Goal: Task Accomplishment & Management: Use online tool/utility

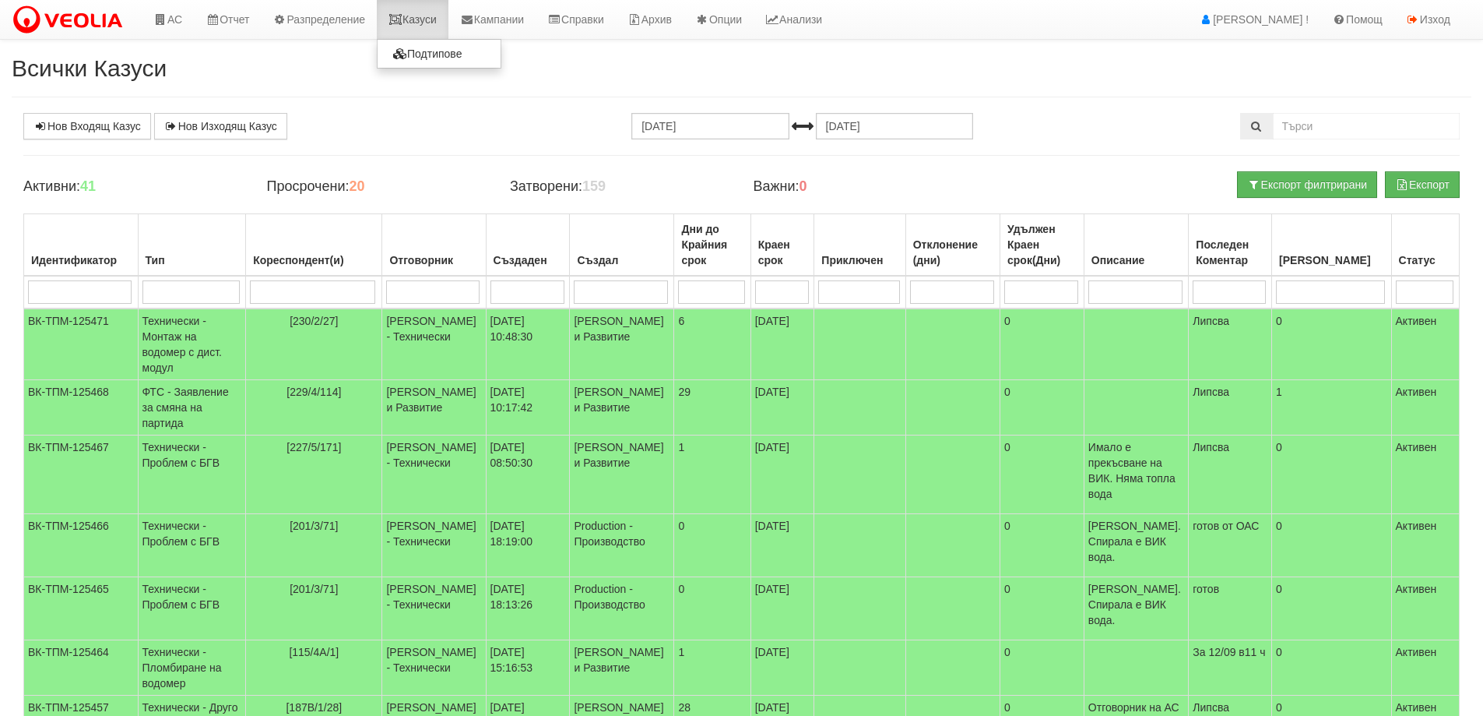
click at [424, 26] on link "Казуси" at bounding box center [413, 19] width 72 height 39
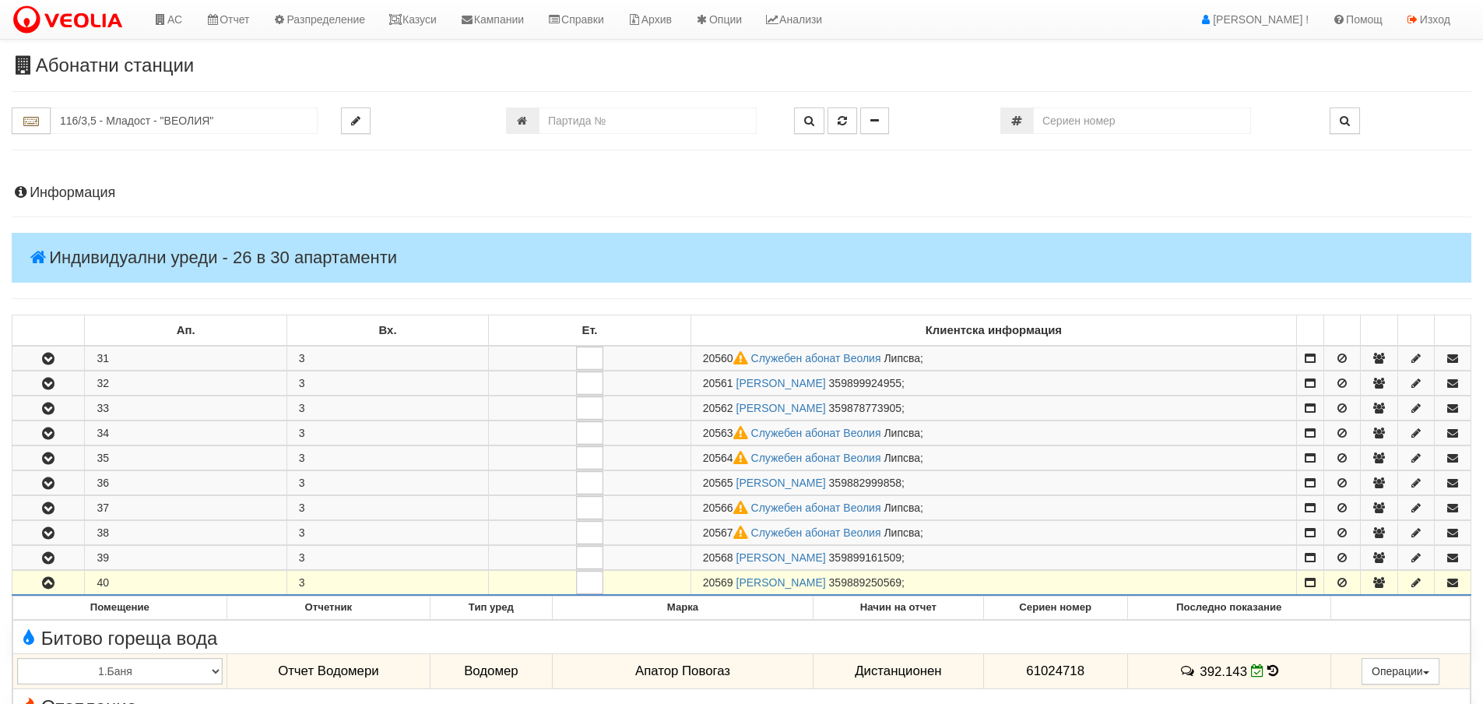
scroll to position [311, 0]
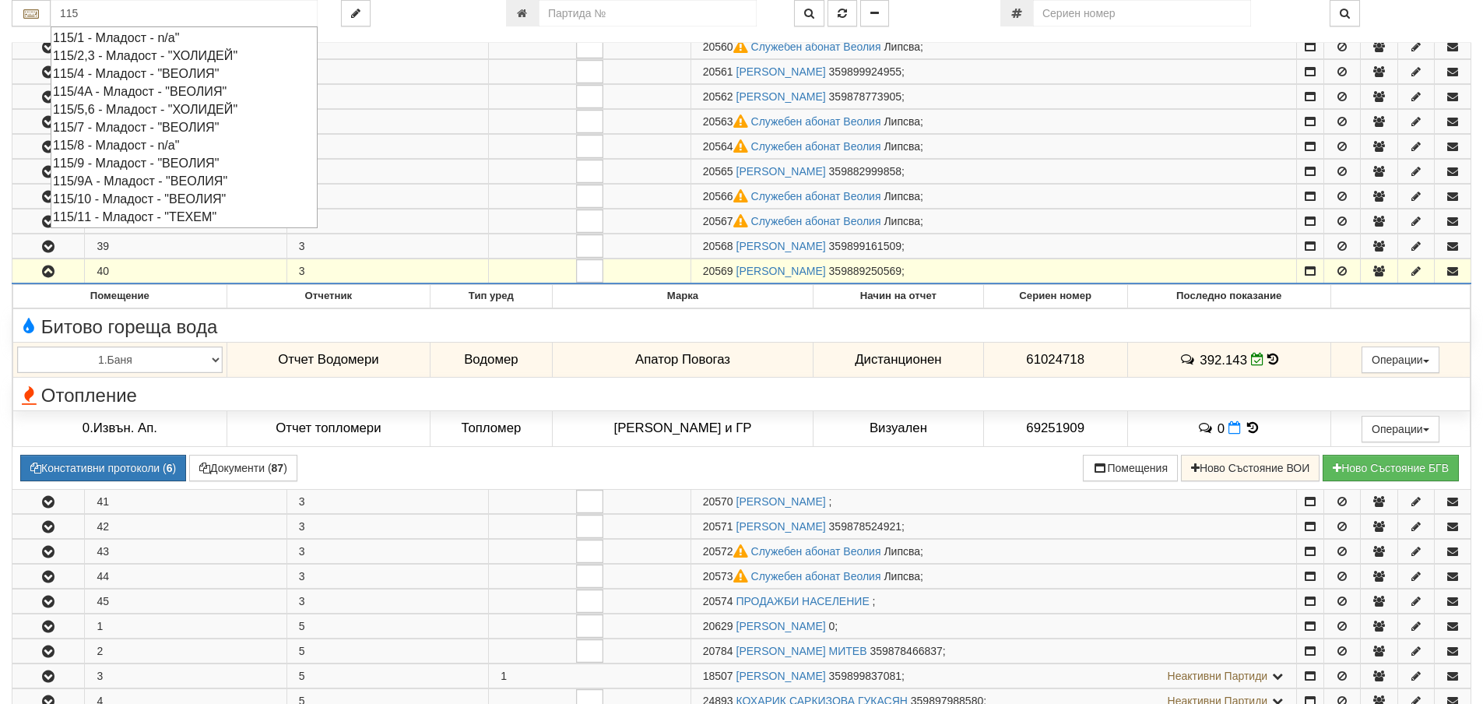
click at [167, 181] on div "115/9А - Младост - "ВЕОЛИЯ"" at bounding box center [184, 181] width 262 height 18
type input "115/9А - Младост - "ВЕОЛИЯ""
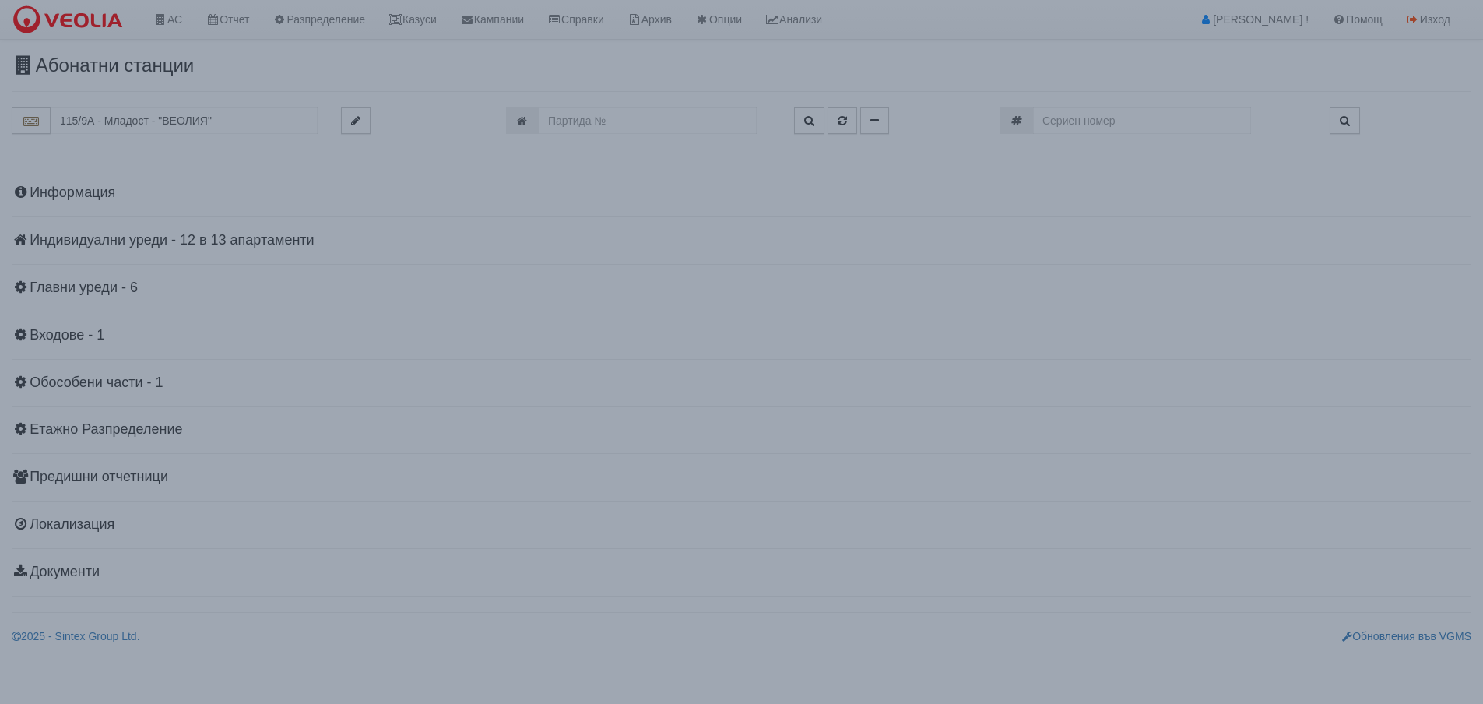
scroll to position [0, 0]
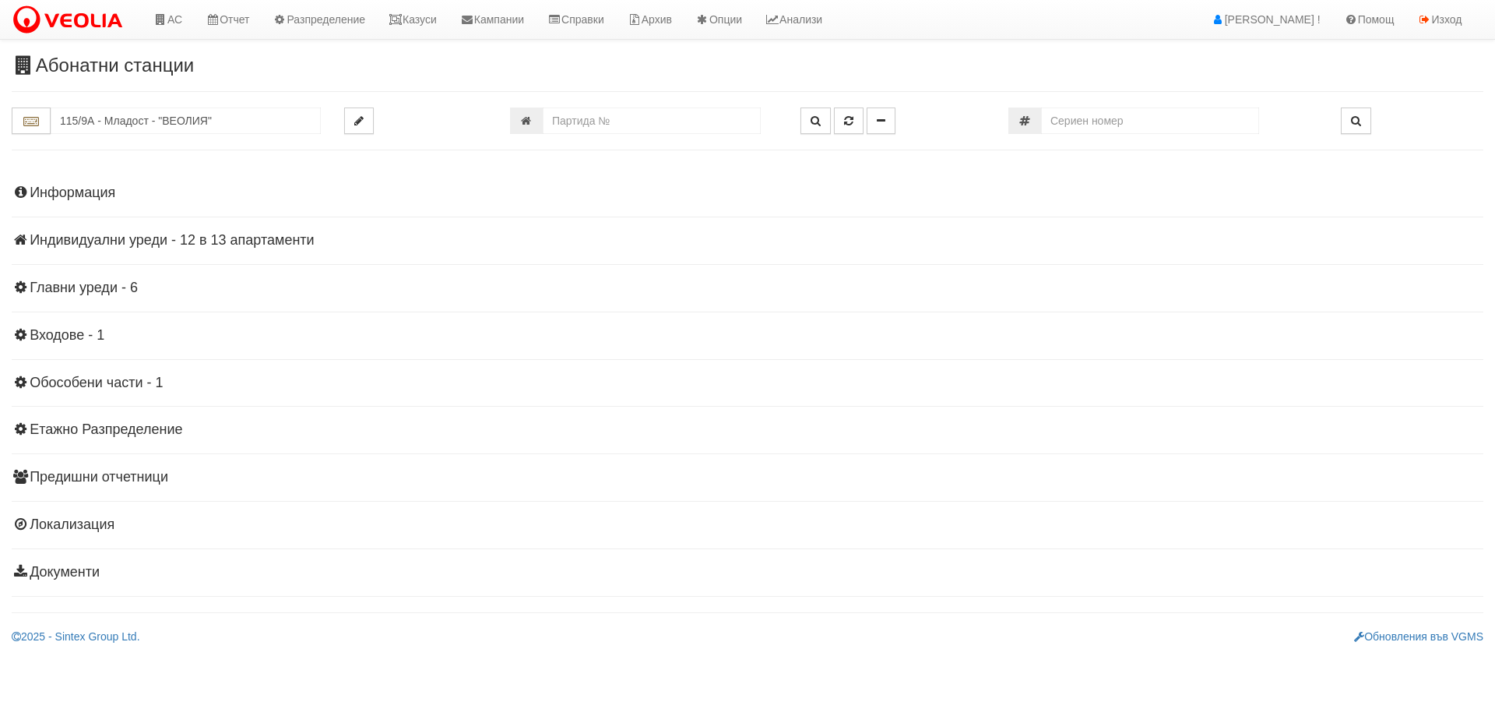
click at [252, 238] on h4 "Индивидуални уреди - 12 в 13 апартаменти" at bounding box center [748, 241] width 1472 height 16
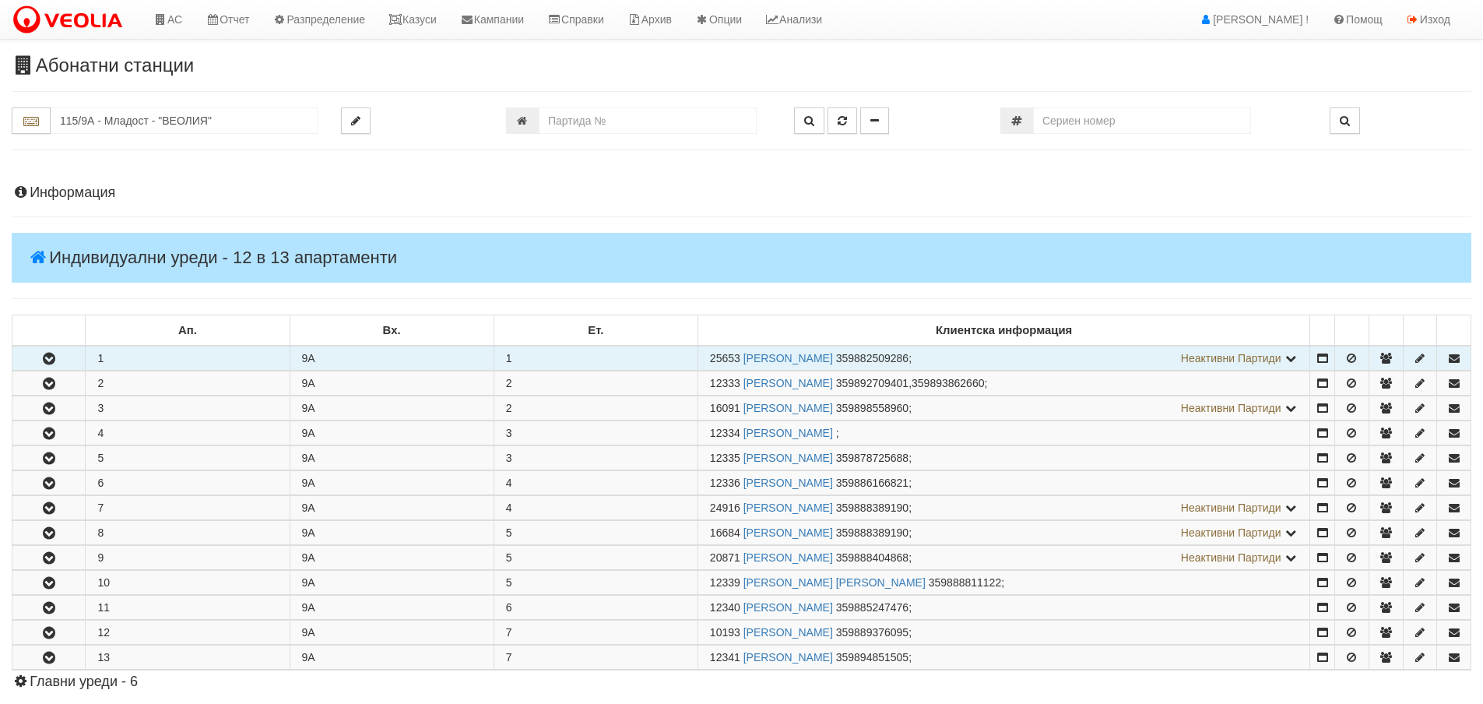
click at [45, 361] on icon "button" at bounding box center [49, 359] width 19 height 11
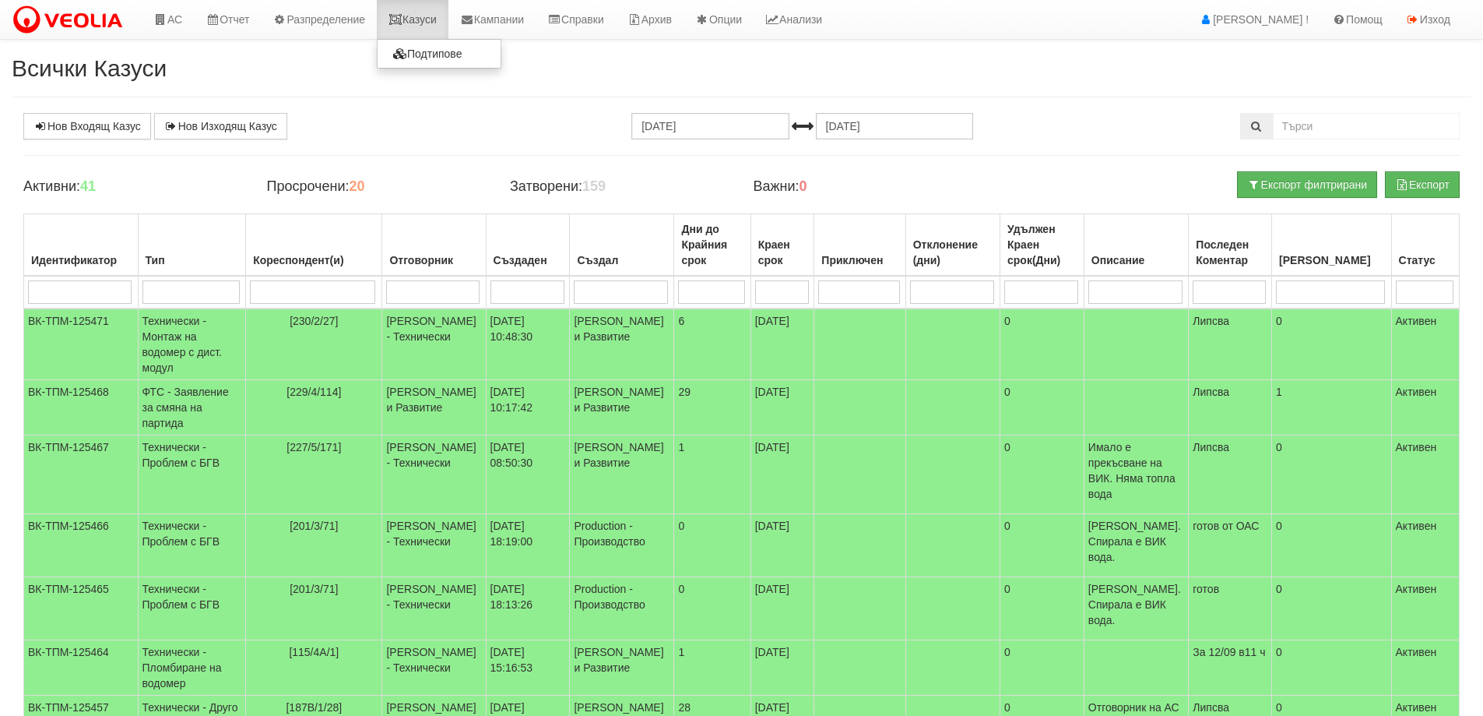
click at [420, 21] on link "Казуси" at bounding box center [413, 19] width 72 height 39
click at [420, 19] on link "Казуси" at bounding box center [413, 19] width 72 height 39
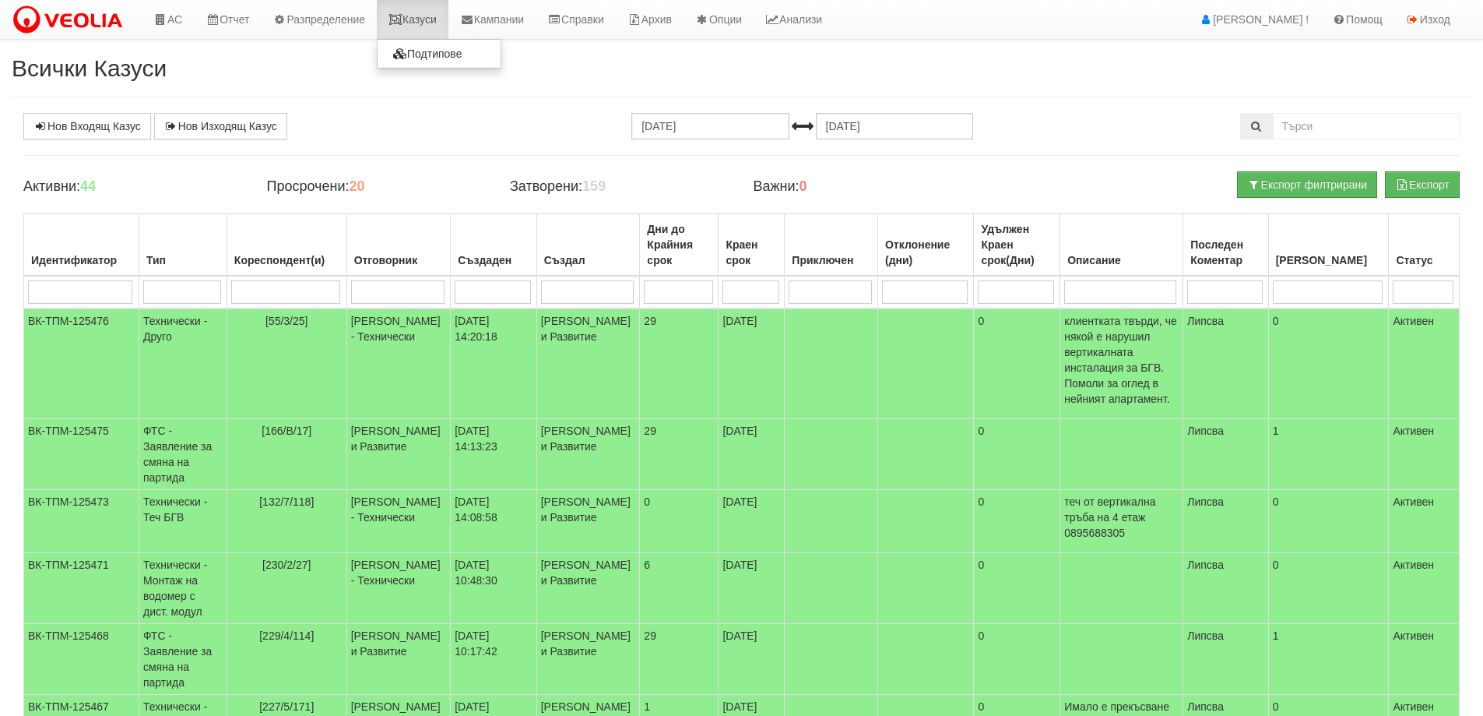
click at [417, 18] on link "Казуси" at bounding box center [413, 19] width 72 height 39
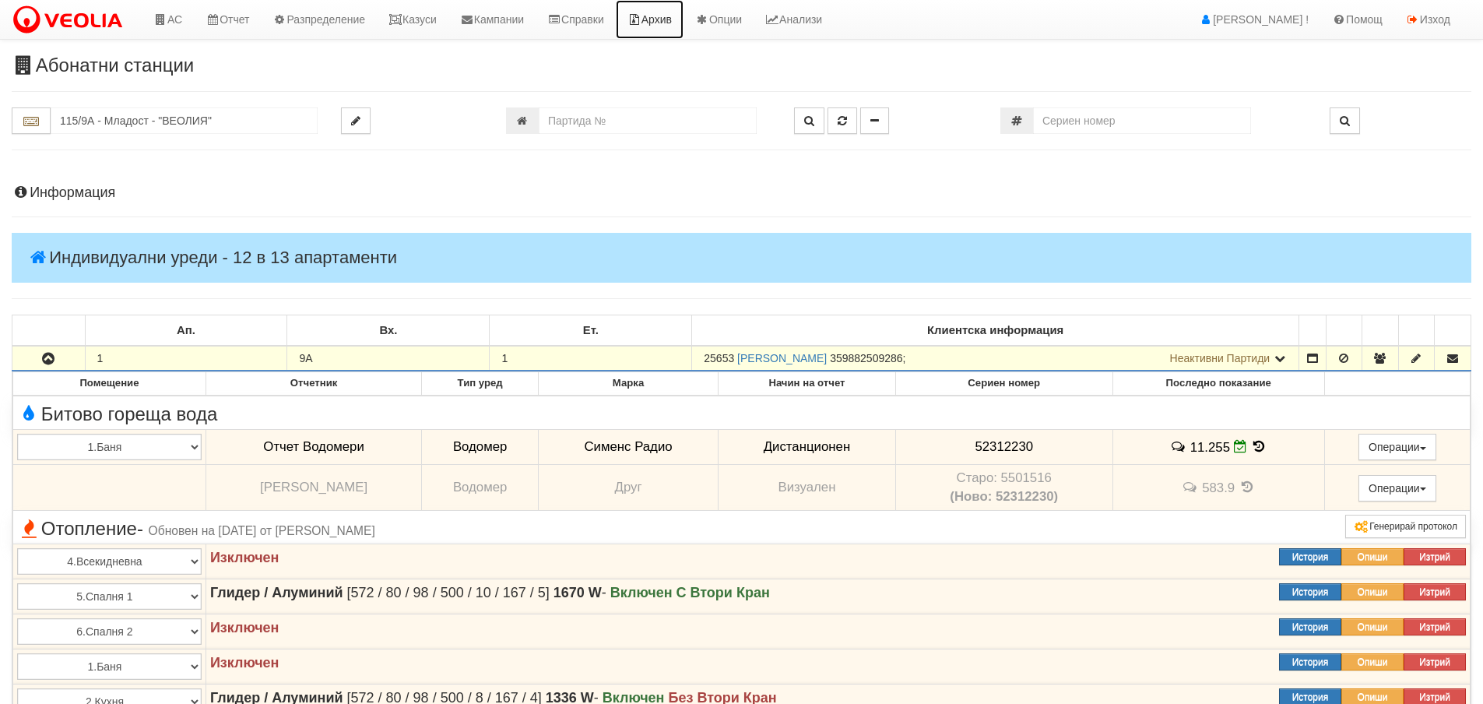
click at [684, 16] on link "Архив" at bounding box center [650, 19] width 68 height 39
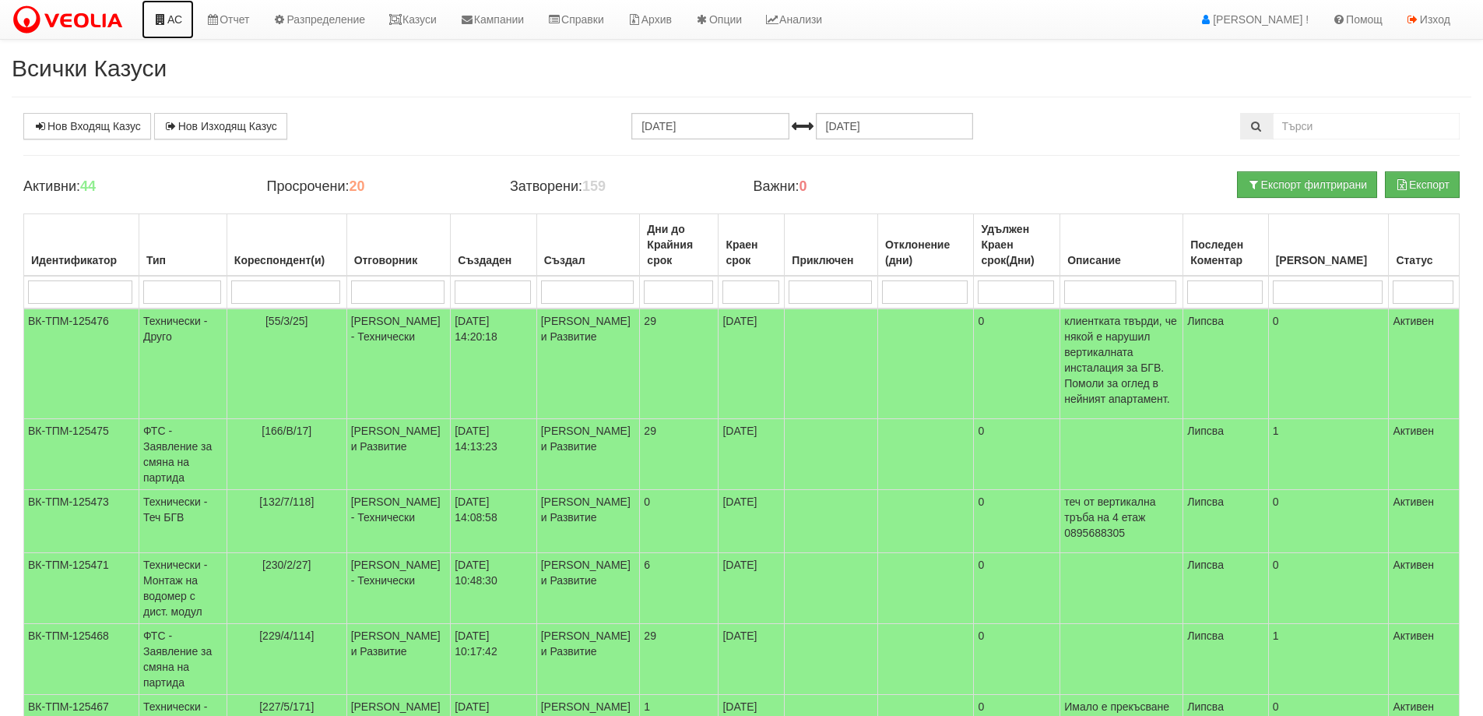
click at [166, 30] on link "АС" at bounding box center [168, 19] width 52 height 39
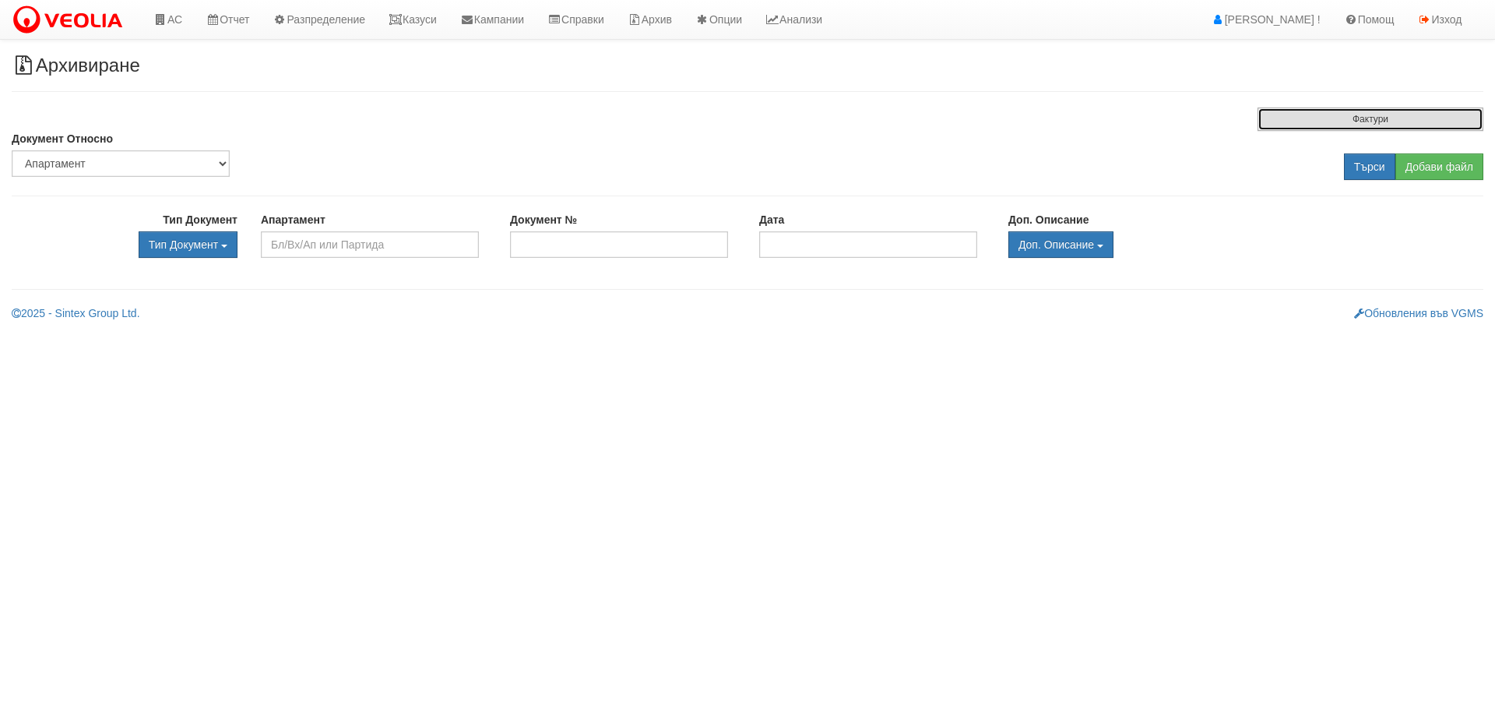
click at [1314, 115] on button "Фактури" at bounding box center [1371, 118] width 226 height 23
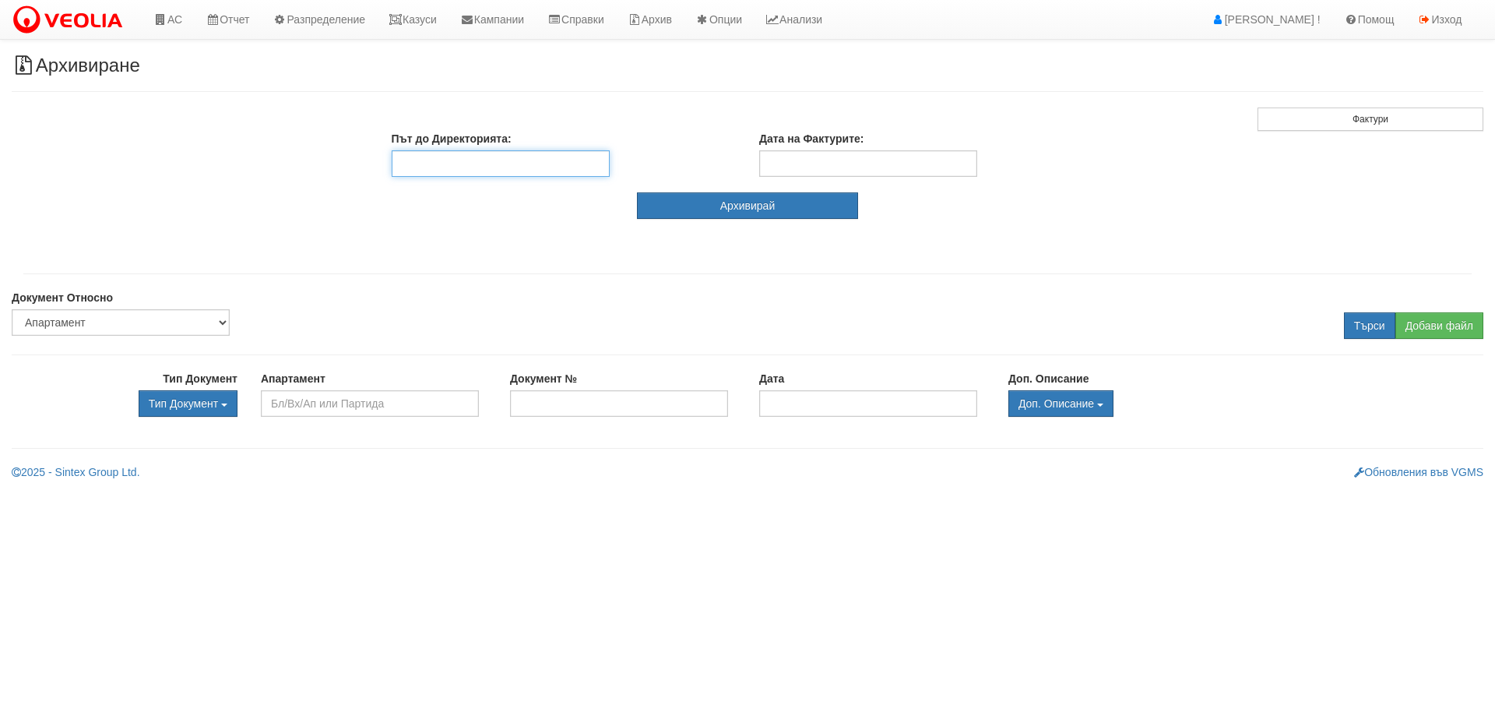
click at [586, 164] on input "Път до Директорията:" at bounding box center [501, 163] width 218 height 26
click at [482, 160] on input "\\test\" at bounding box center [501, 163] width 218 height 26
paste input "data\Arhiv\Fakturi\2025\08.2025"
type input "\\test\data\Arhiv\Fakturi\2025\08.2025"
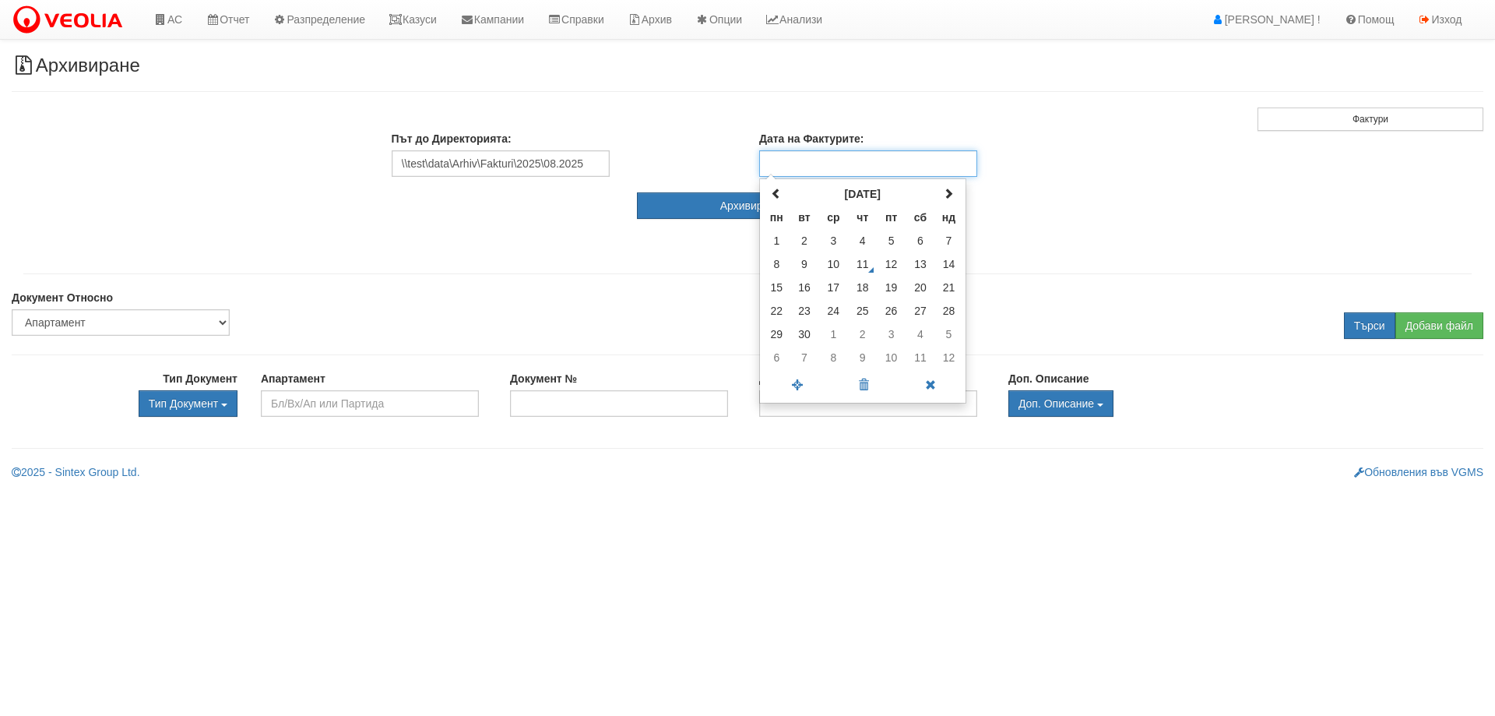
click at [811, 170] on input "Дата на Фактурите:" at bounding box center [868, 163] width 218 height 26
click at [781, 191] on span at bounding box center [776, 193] width 11 height 11
click at [950, 338] on td "31" at bounding box center [948, 333] width 27 height 23
type input "31.08.2025"
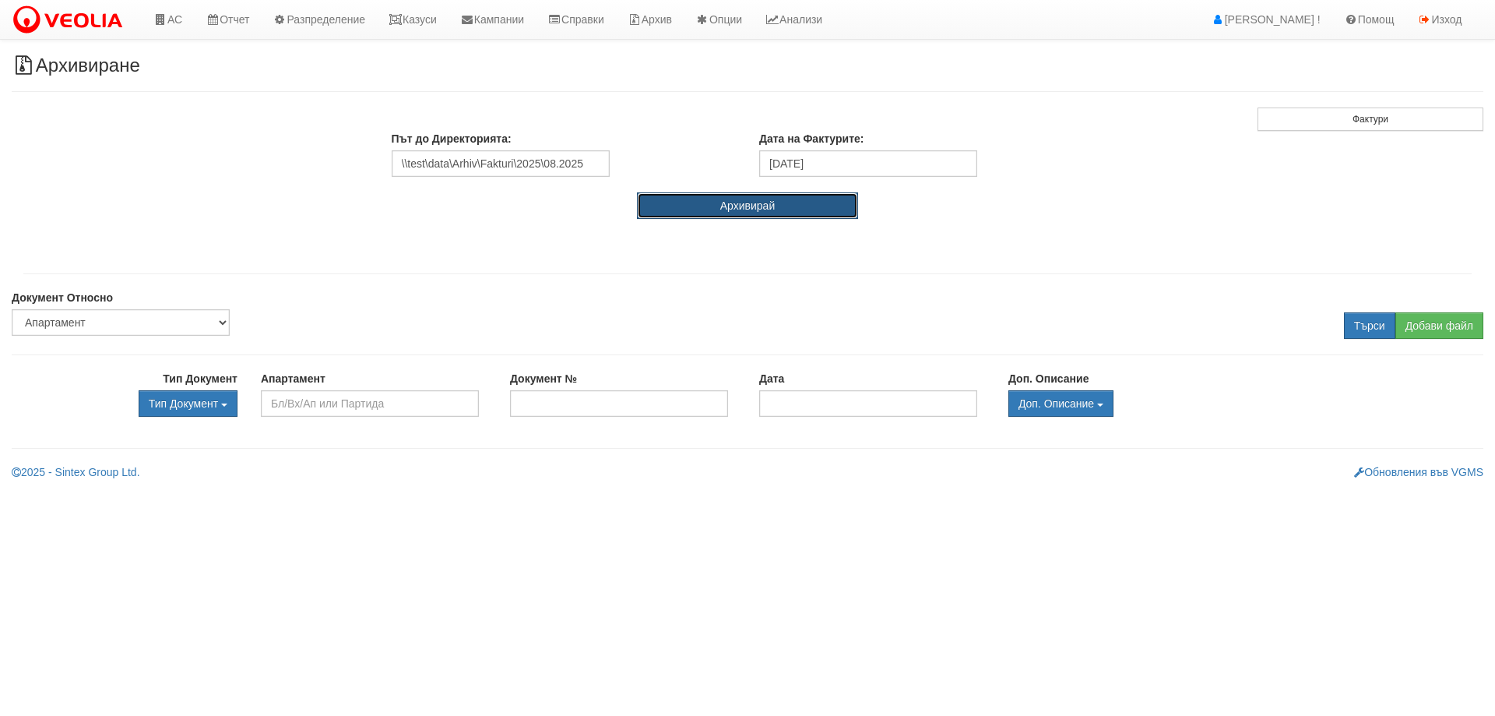
click at [814, 213] on button "Архивирай" at bounding box center [748, 205] width 222 height 26
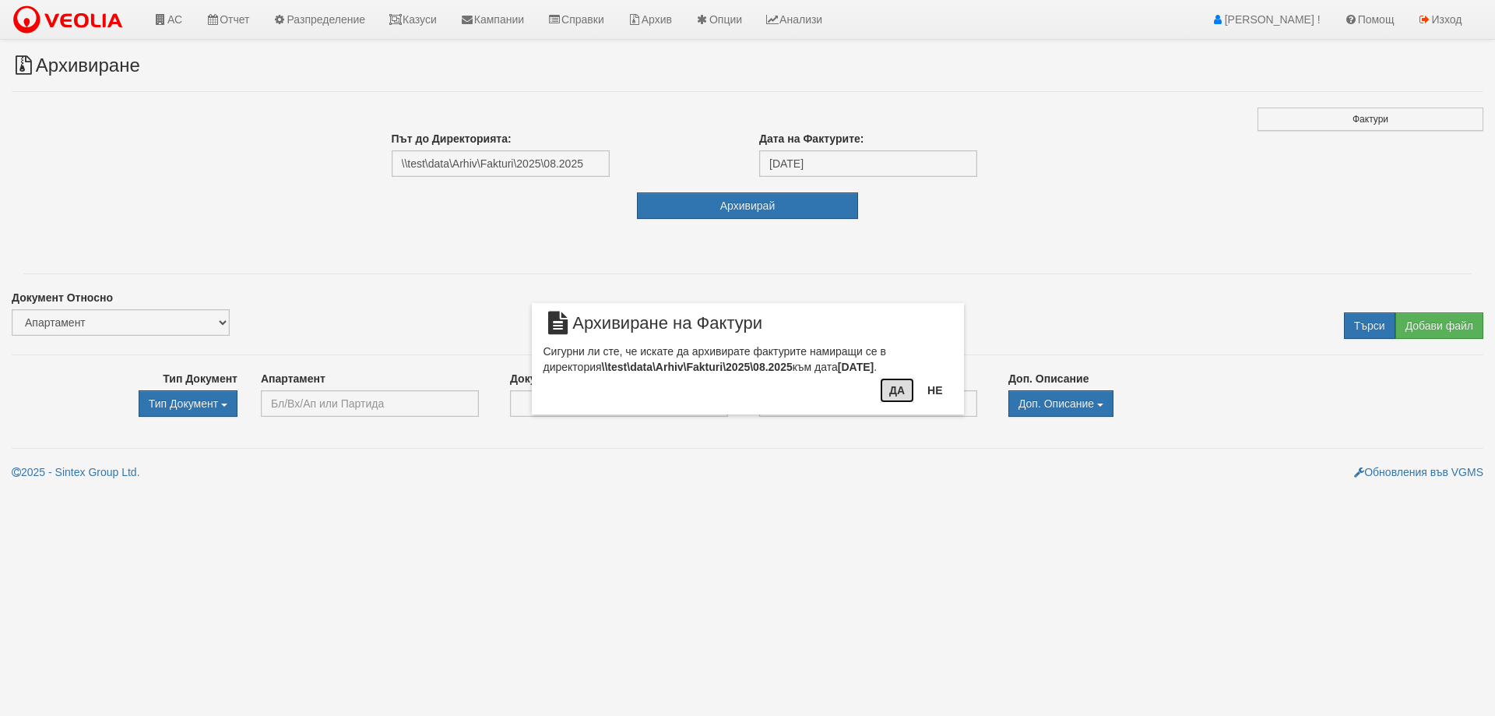
click at [894, 396] on button "Да" at bounding box center [897, 390] width 34 height 25
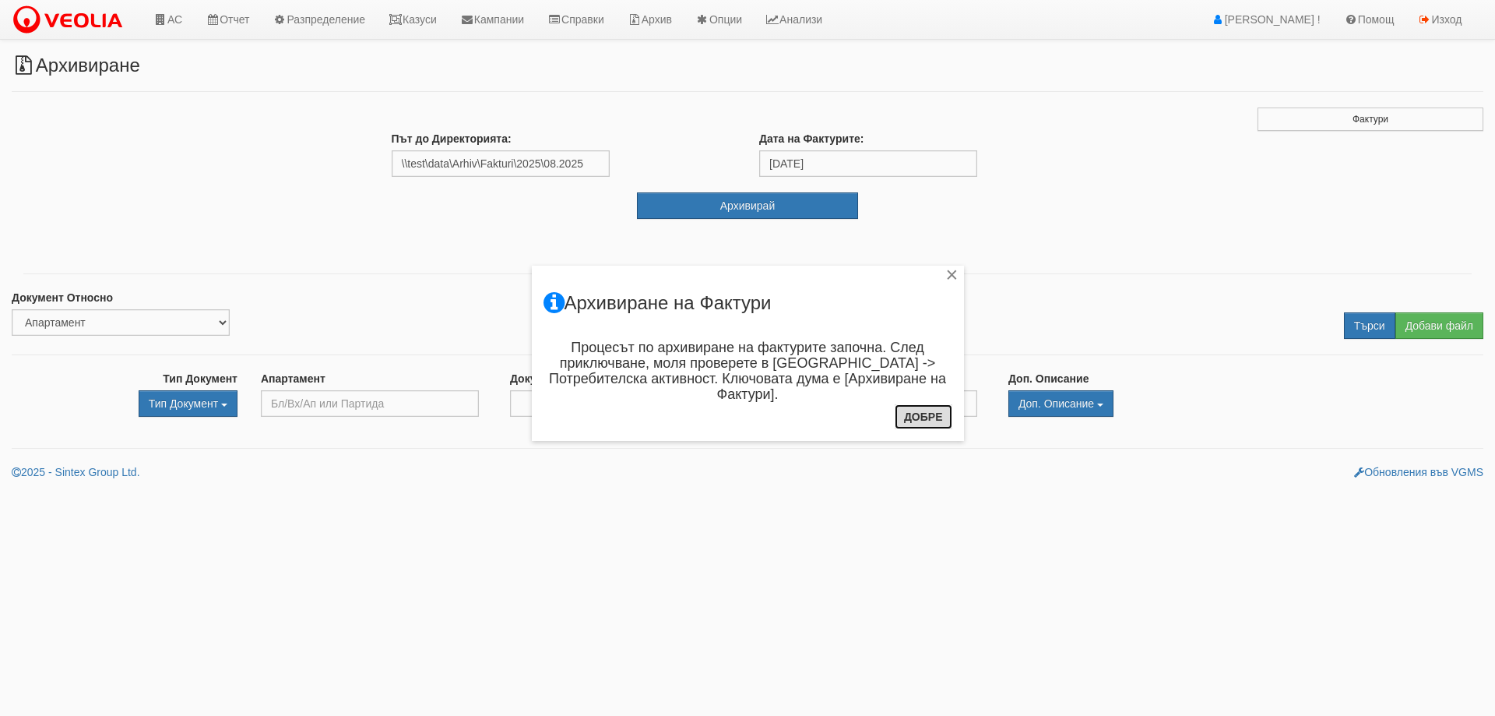
click at [918, 420] on button "Добре" at bounding box center [924, 416] width 58 height 25
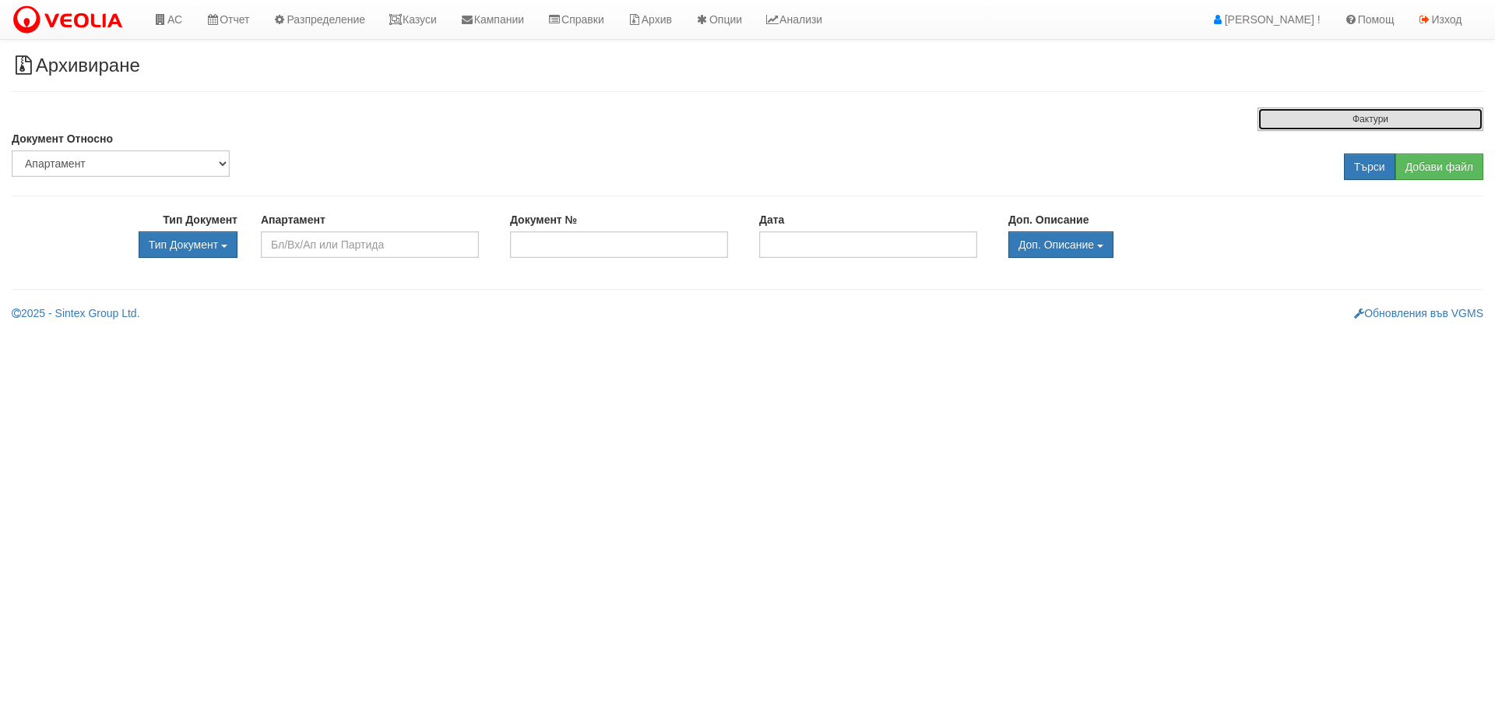
click at [1283, 121] on button "Фактури" at bounding box center [1371, 118] width 226 height 23
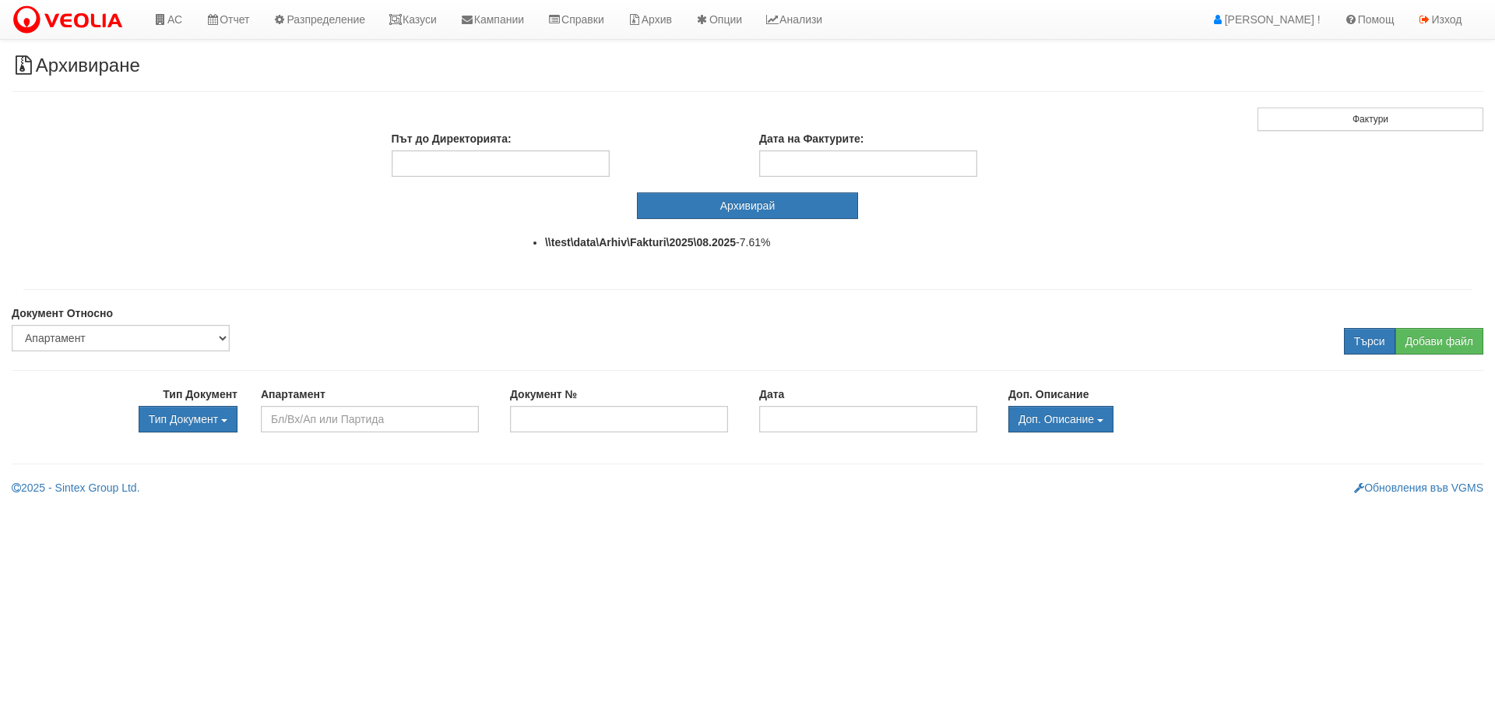
click at [438, 507] on html "АС Отчет Настройки Период Глобални Параметри Сваляне Отчетни Карти Нулиране УДР" at bounding box center [747, 253] width 1495 height 507
click at [662, 21] on link "Архив" at bounding box center [650, 19] width 68 height 39
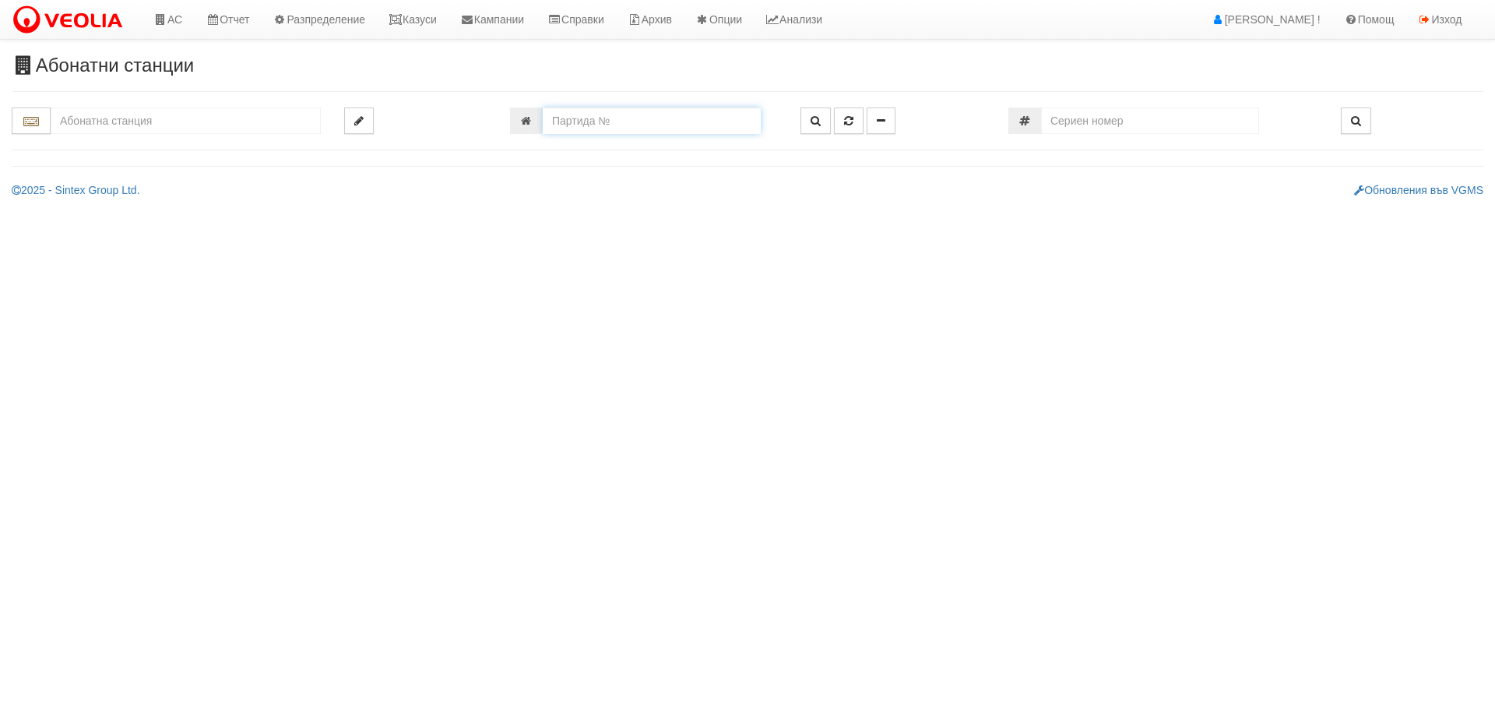
click at [590, 120] on input "number" at bounding box center [652, 120] width 218 height 26
type input "24231"
type input "124/3,4,5 - "ВЕОЛИЯ ЕНЕРДЖИ ВАРНА " ЕАД"
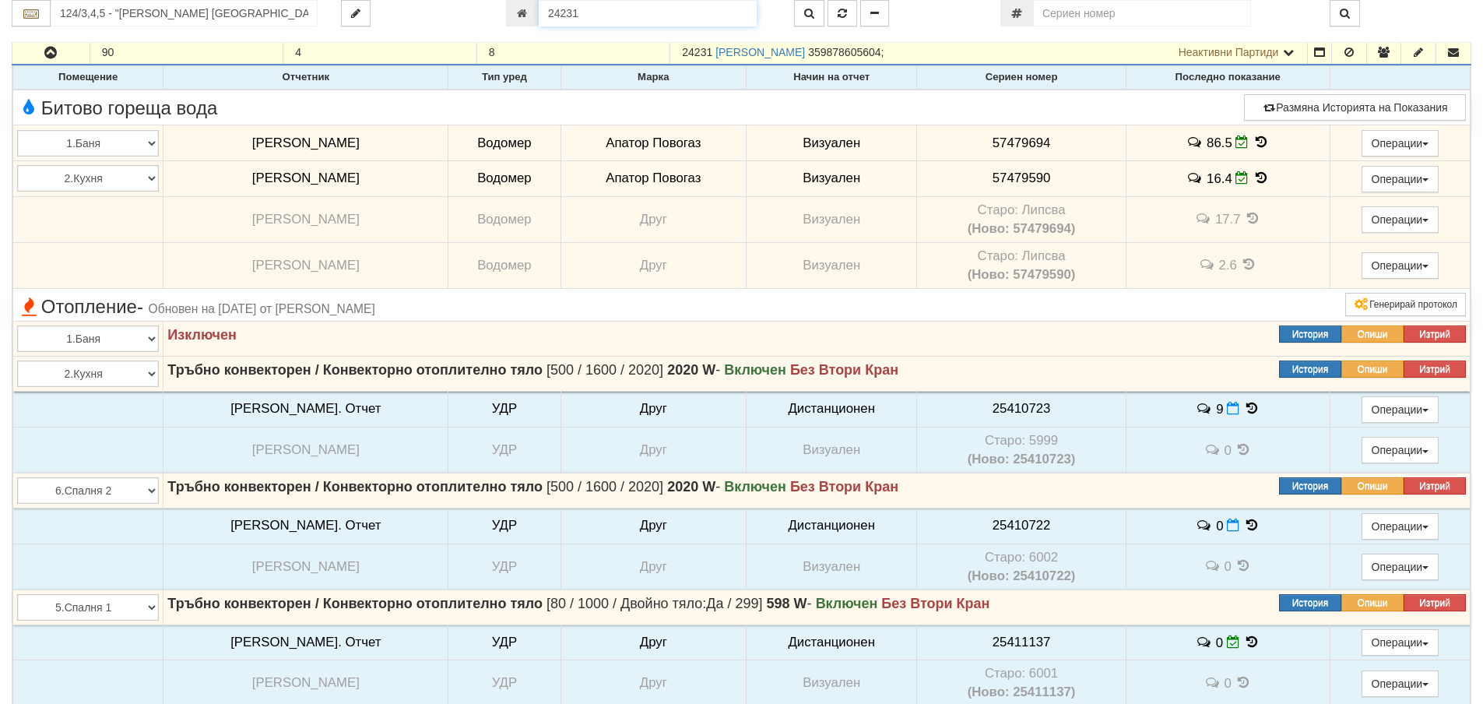
scroll to position [1566, 0]
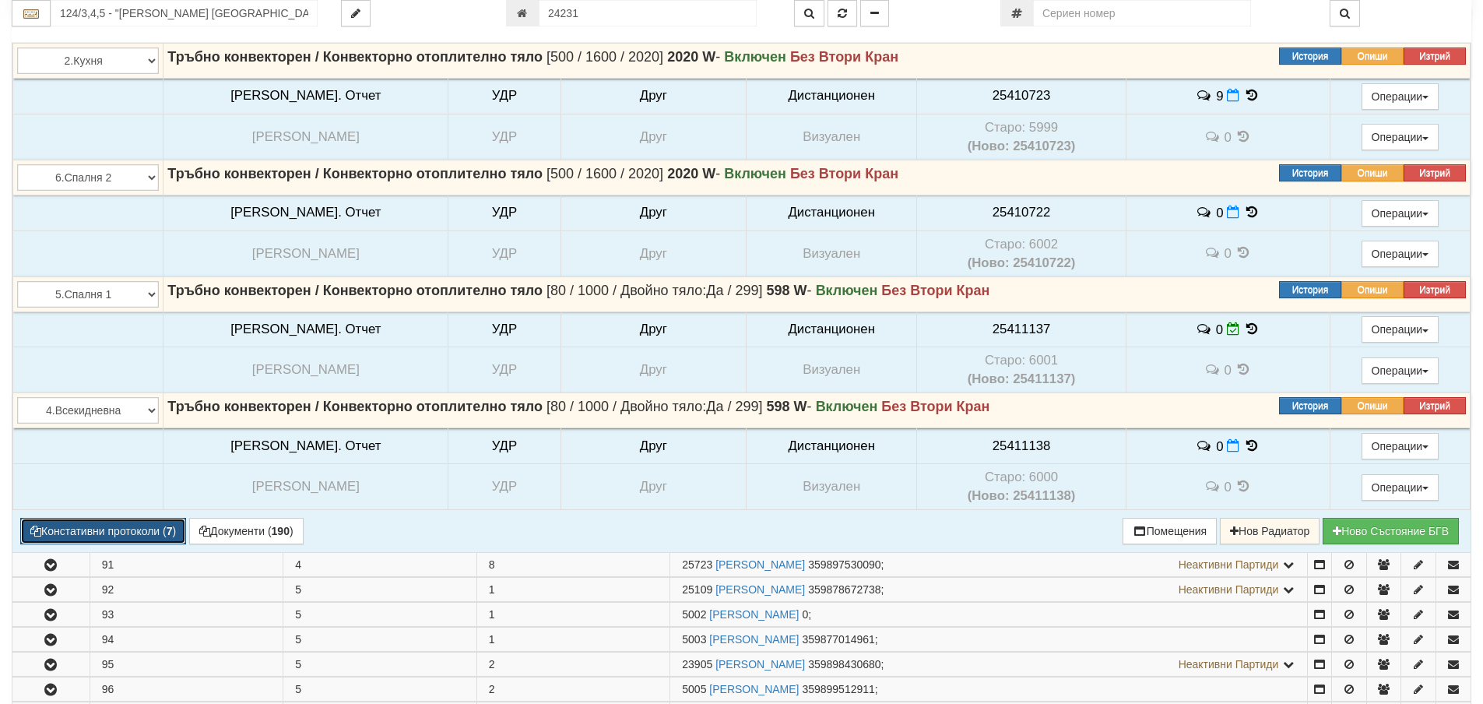
click at [128, 527] on button "Констативни протоколи ( 7 )" at bounding box center [103, 531] width 166 height 26
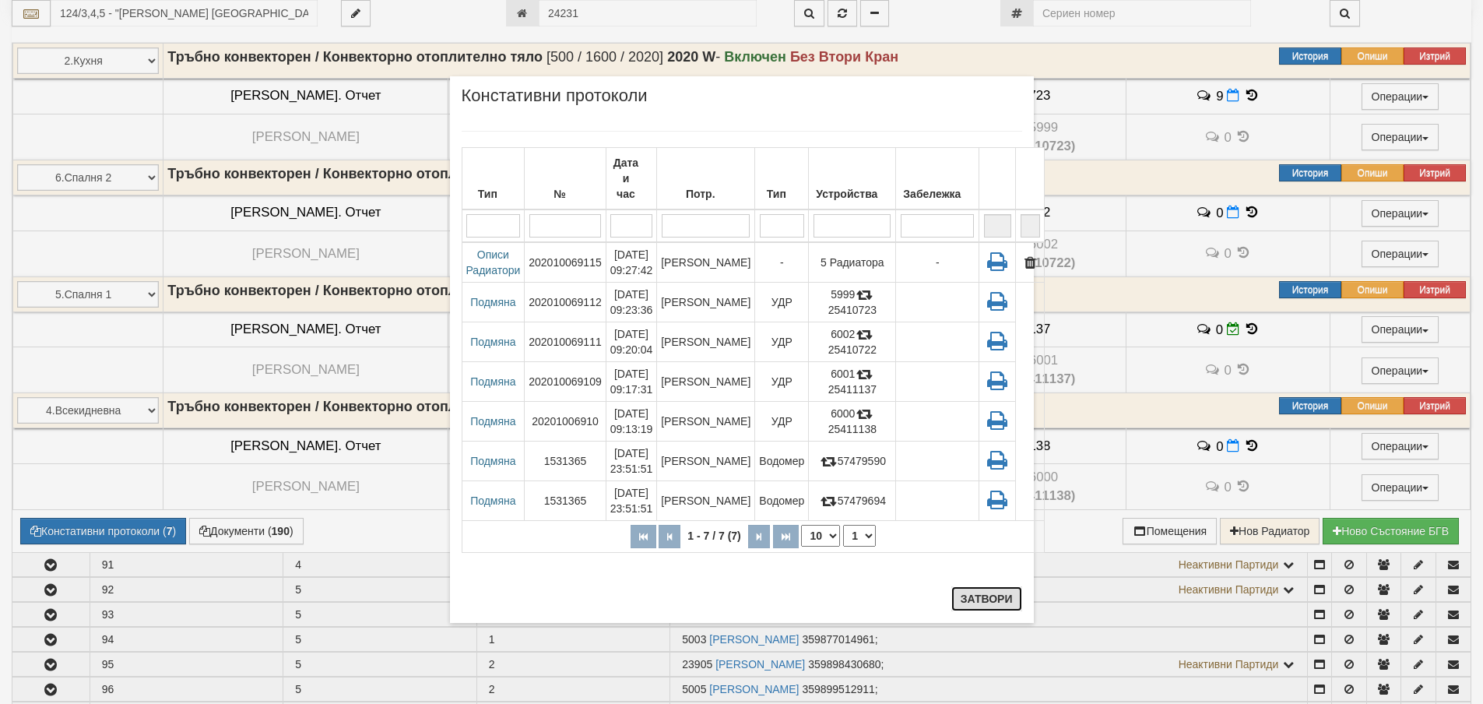
drag, startPoint x: 1011, startPoint y: 590, endPoint x: 956, endPoint y: 592, distance: 54.5
click at [1008, 592] on button "Затвори" at bounding box center [987, 598] width 71 height 25
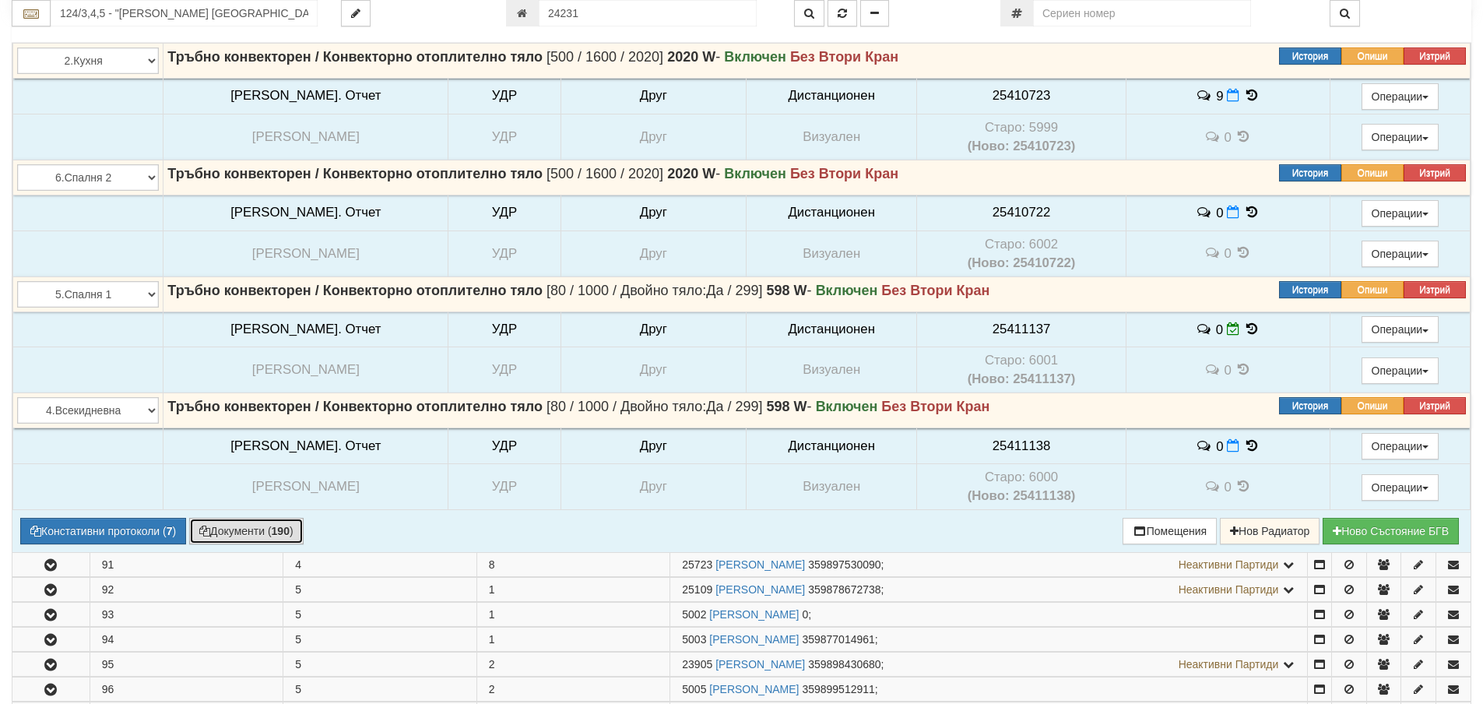
click at [281, 539] on button "Документи ( 190 )" at bounding box center [246, 531] width 114 height 26
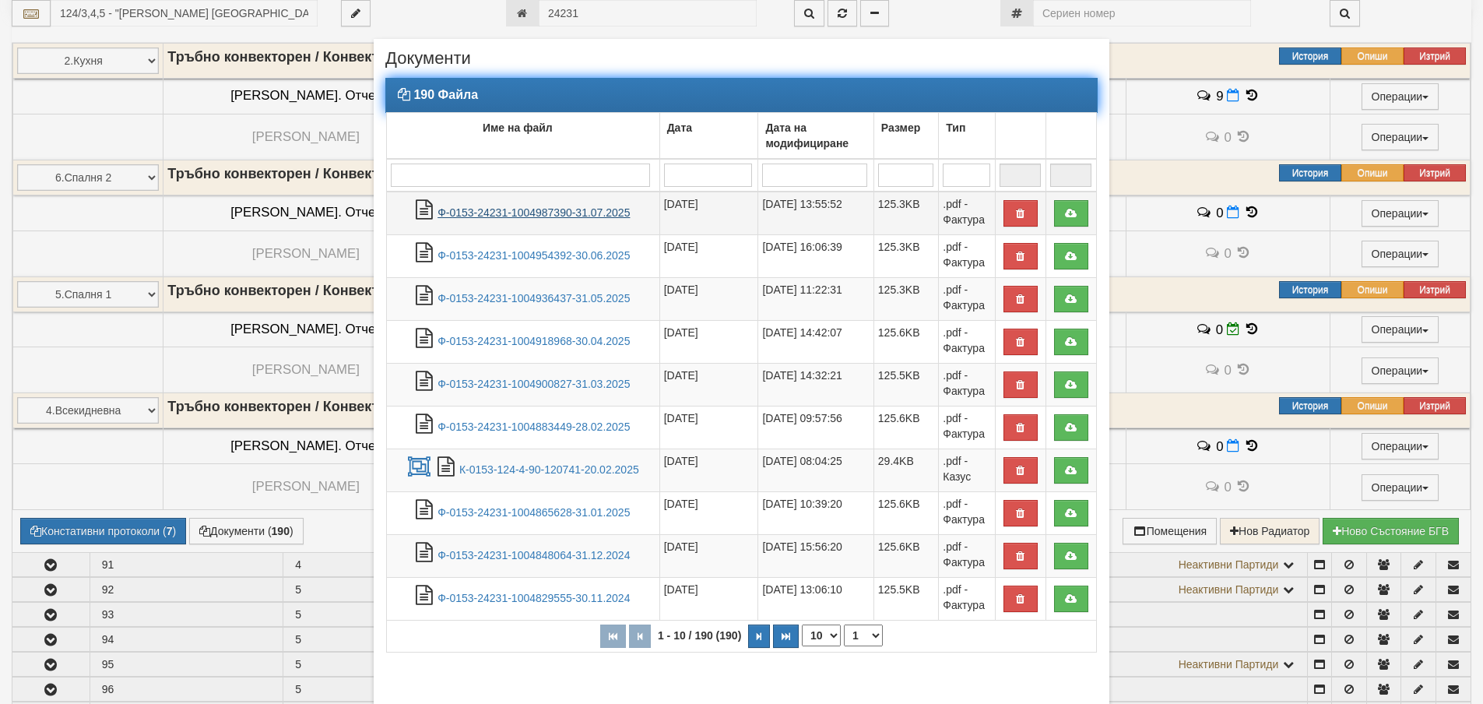
click at [524, 215] on link "Ф-0153-24231-1004987390-31.07.2025" at bounding box center [534, 212] width 192 height 12
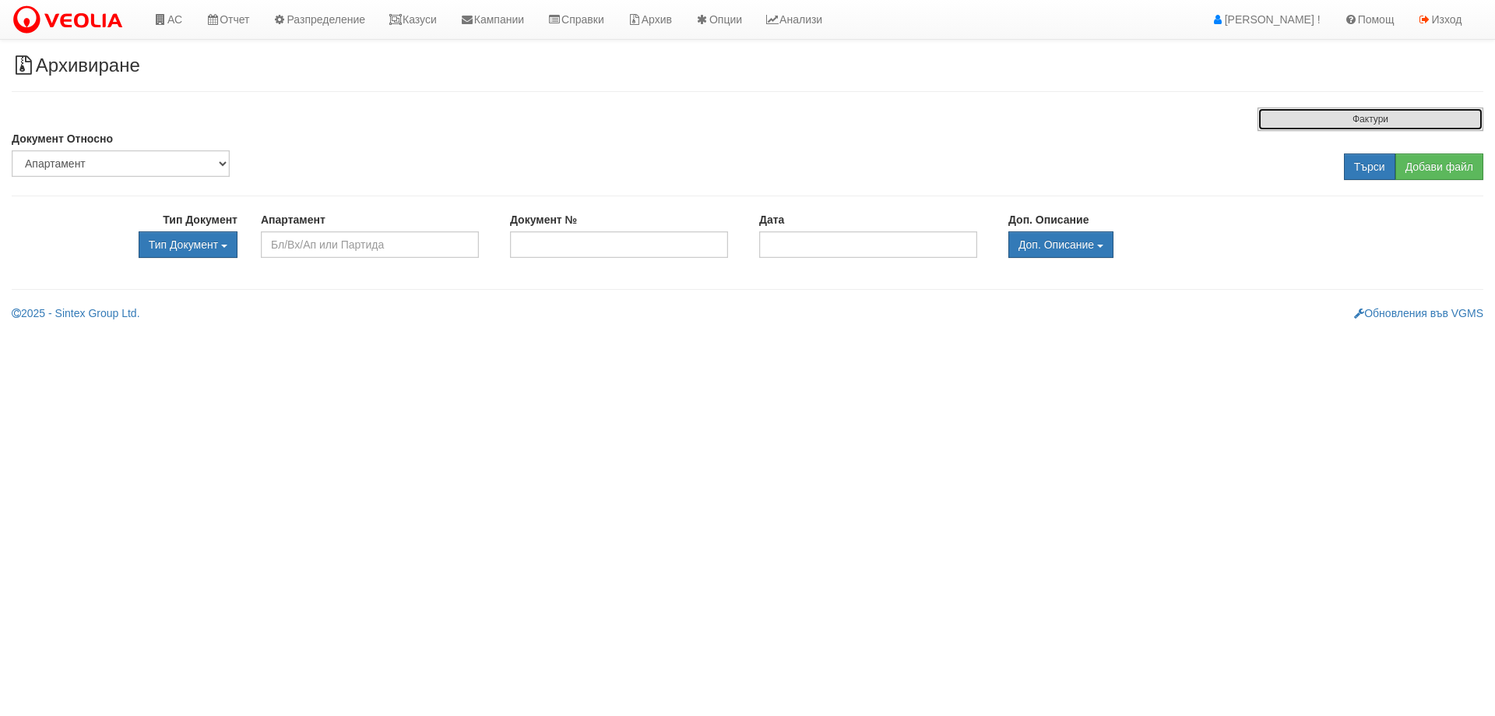
click at [1320, 126] on button "Фактури" at bounding box center [1371, 118] width 226 height 23
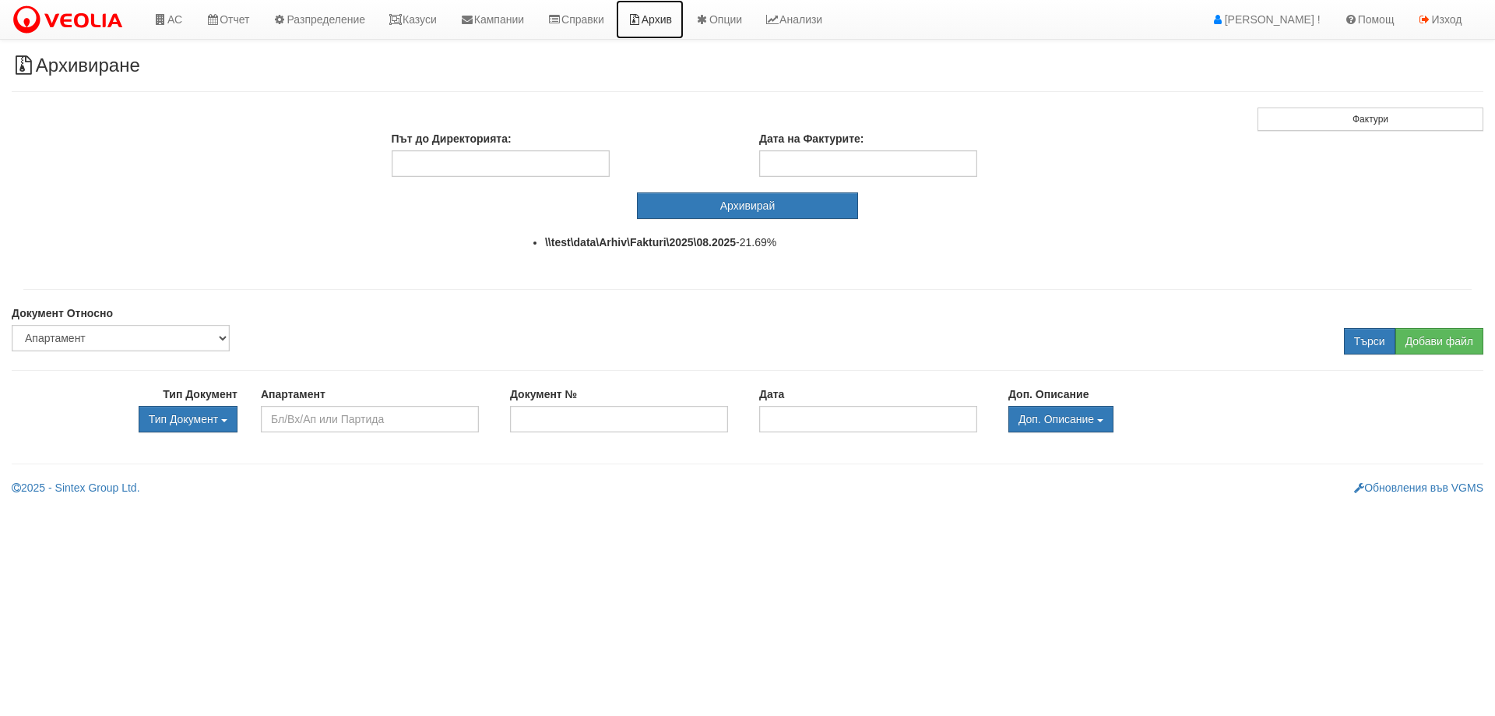
click at [684, 16] on link "Архив" at bounding box center [650, 19] width 68 height 39
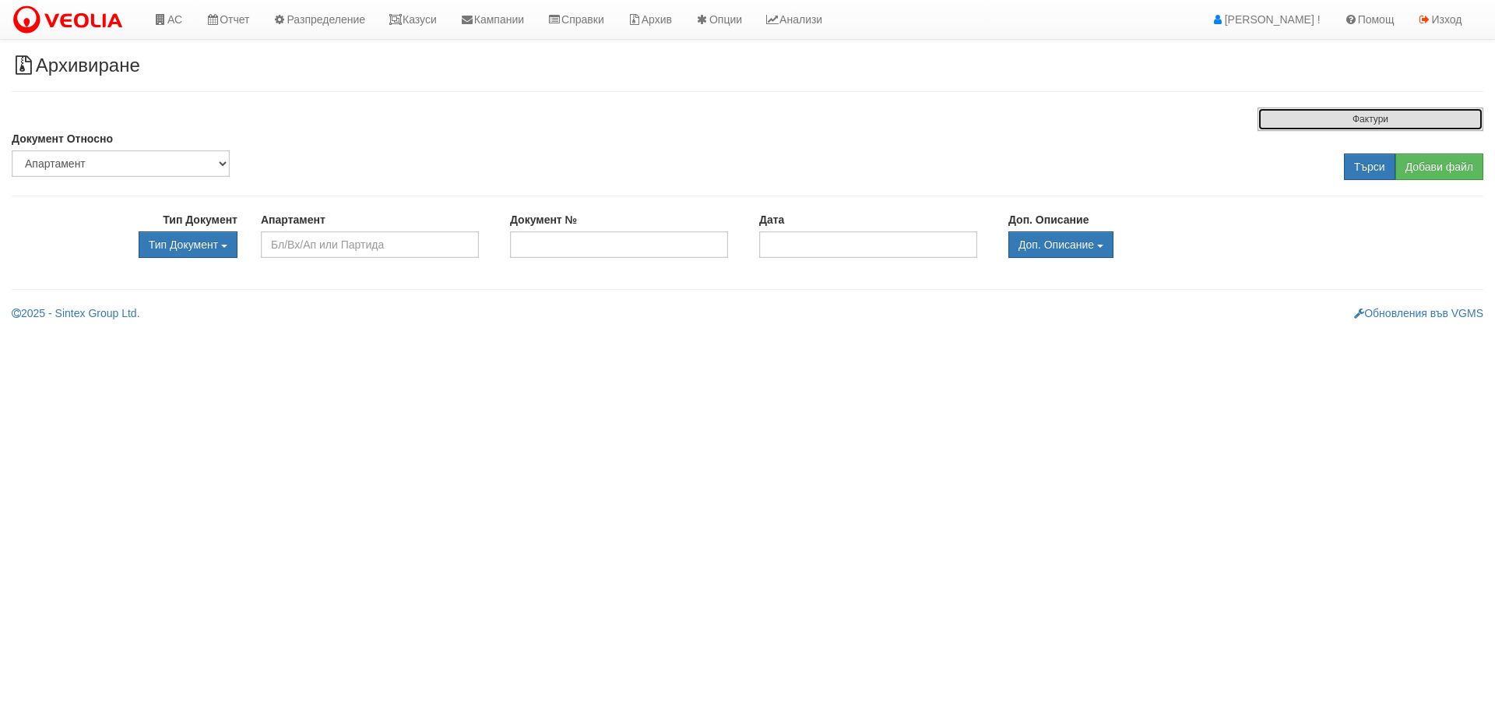
click at [1268, 121] on button "Фактури" at bounding box center [1371, 118] width 226 height 23
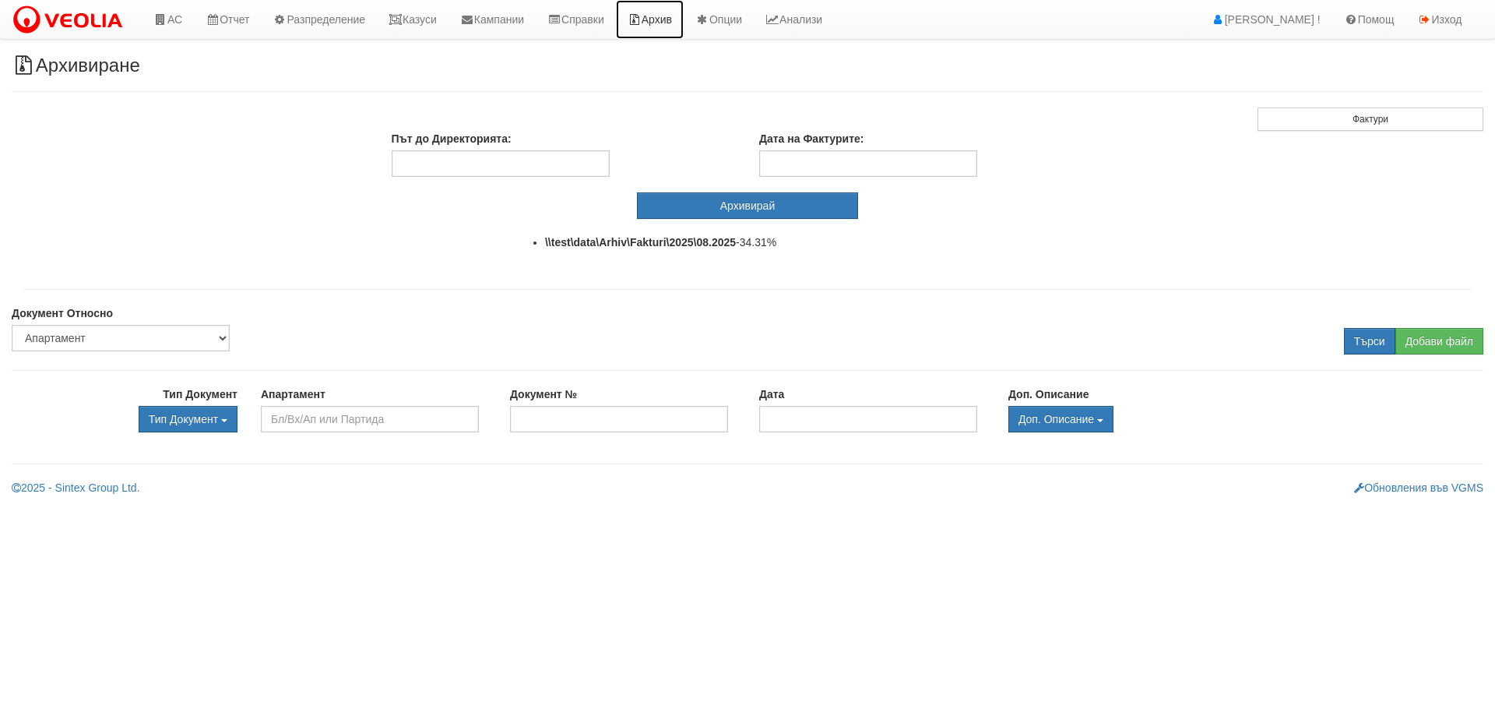
click at [684, 21] on link "Архив" at bounding box center [650, 19] width 68 height 39
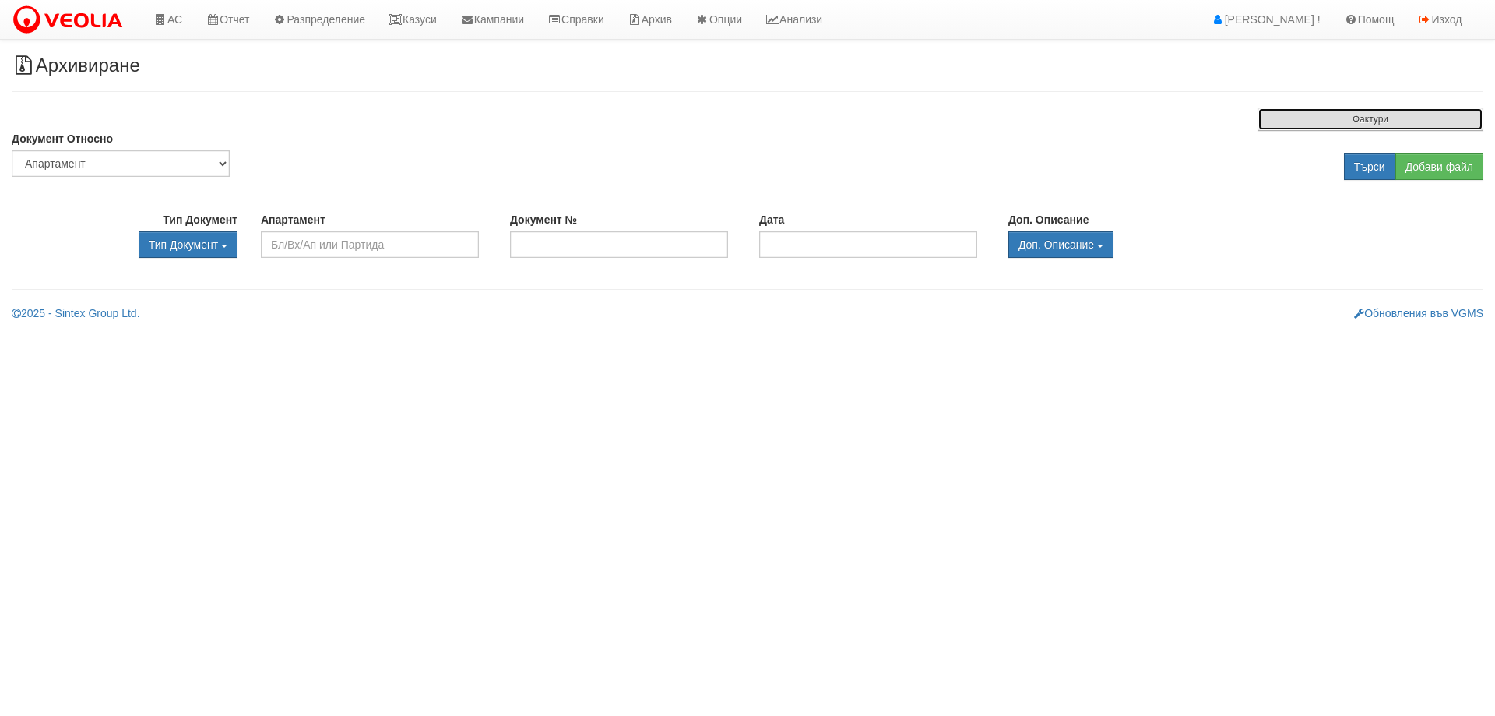
click at [1291, 123] on button "Фактури" at bounding box center [1371, 118] width 226 height 23
